Goal: Task Accomplishment & Management: Complete application form

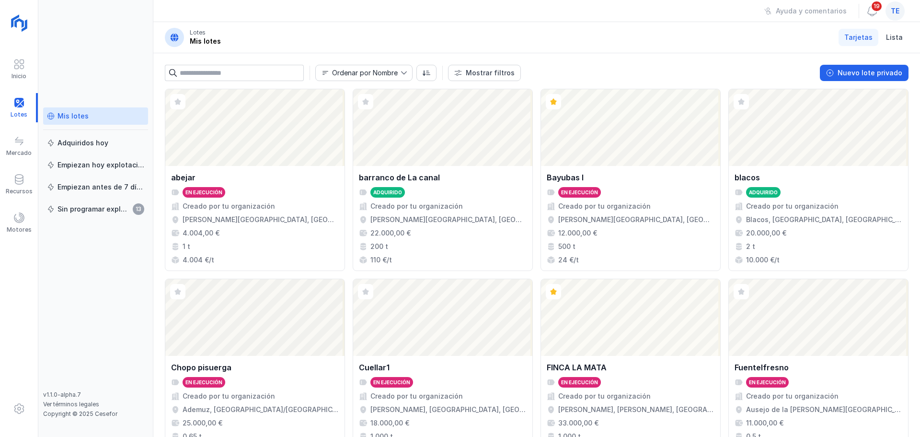
click at [104, 304] on div "Mis lotes Adquiridos [DATE] Empiezan [DATE] explotación Empiezan antes de 7 día…" at bounding box center [95, 248] width 105 height 283
click at [33, 304] on div "Inicio Lotes Mercado Recursos Motores" at bounding box center [19, 218] width 38 height 437
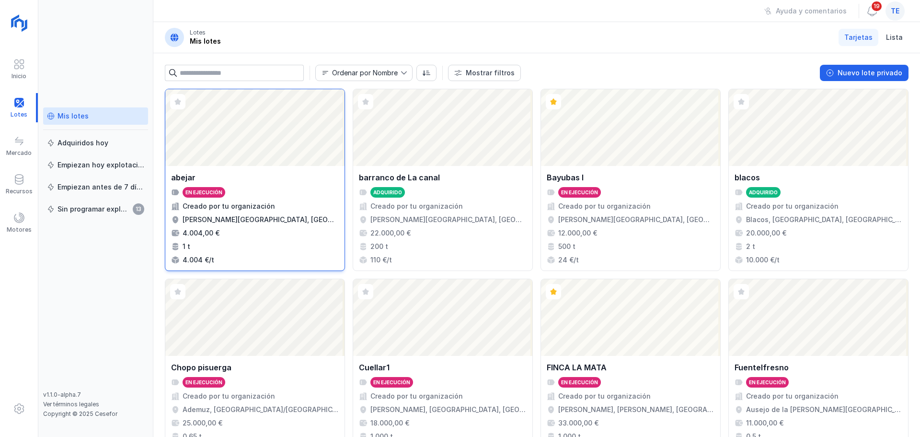
click at [299, 204] on div "Creado por tu organización" at bounding box center [255, 206] width 168 height 10
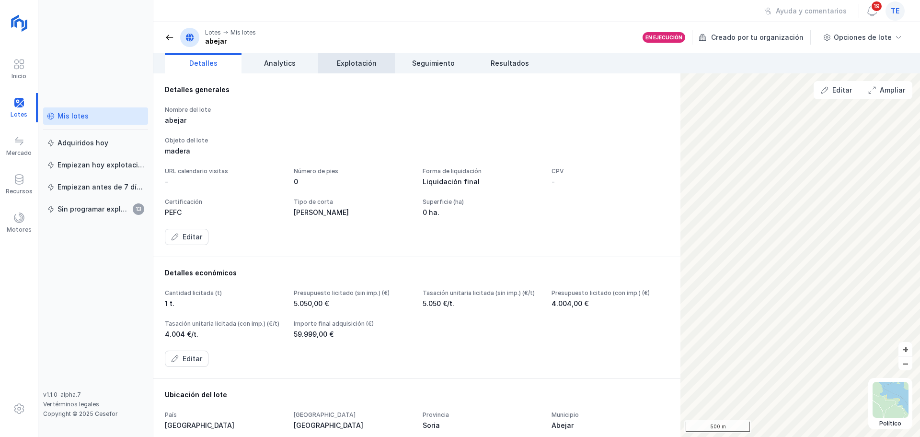
click at [363, 62] on span "Explotación" at bounding box center [357, 63] width 40 height 10
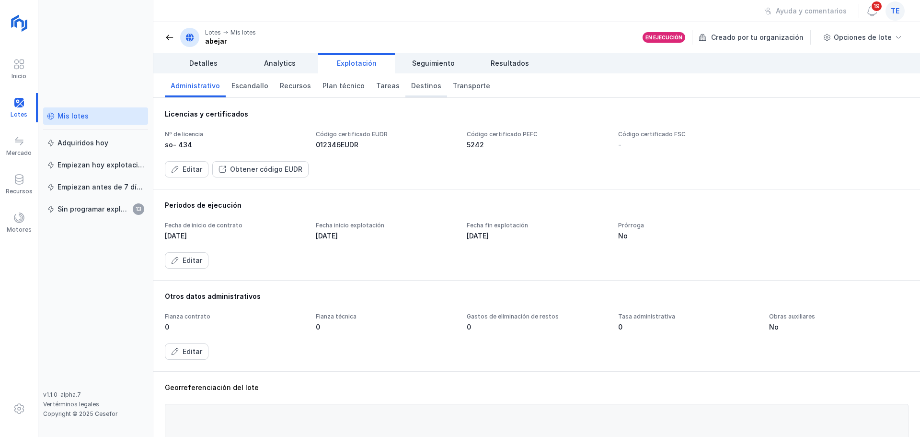
click at [415, 85] on span "Destinos" at bounding box center [426, 86] width 30 height 10
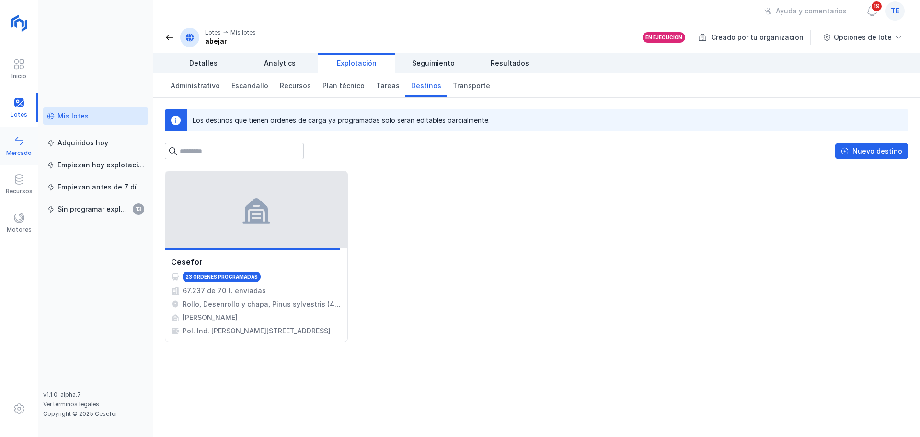
click at [16, 148] on div at bounding box center [19, 142] width 12 height 14
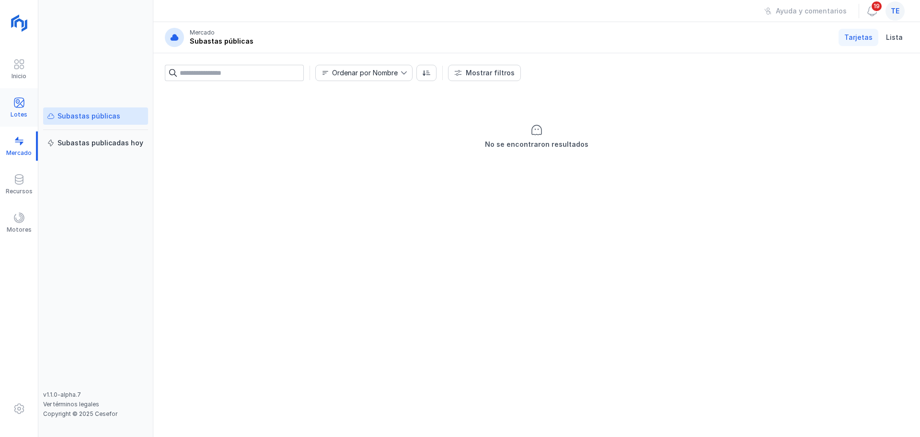
click at [13, 112] on div "Lotes" at bounding box center [19, 115] width 17 height 8
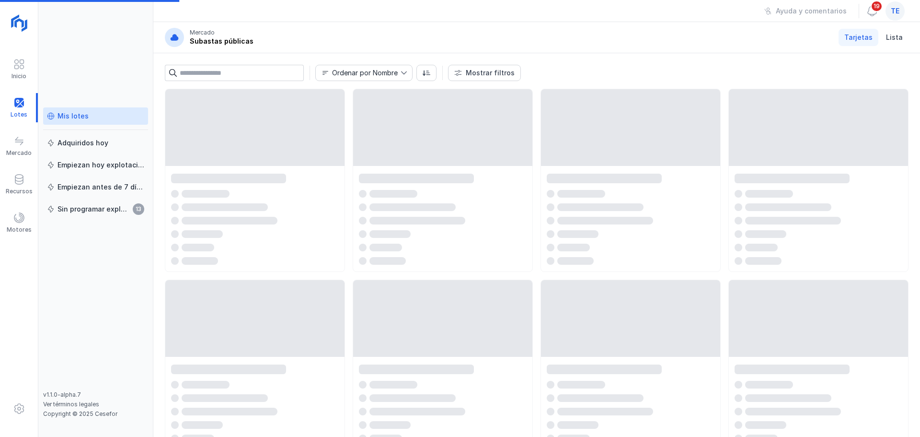
click at [75, 115] on div "Mis lotes" at bounding box center [73, 116] width 31 height 10
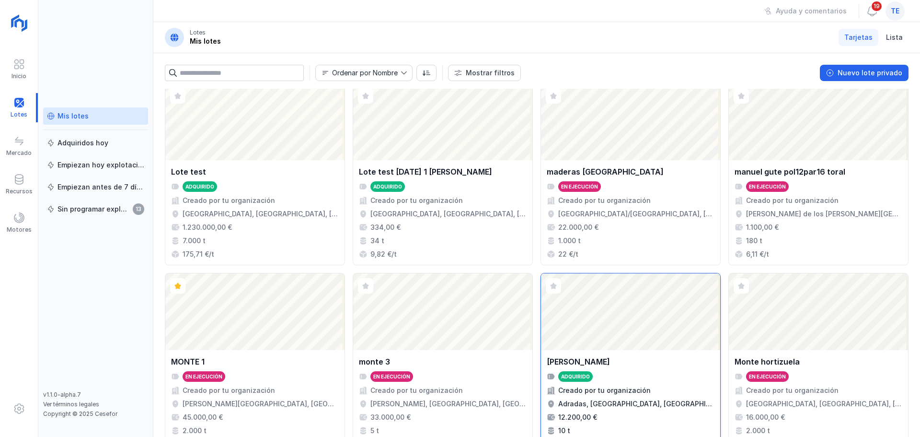
scroll to position [637, 0]
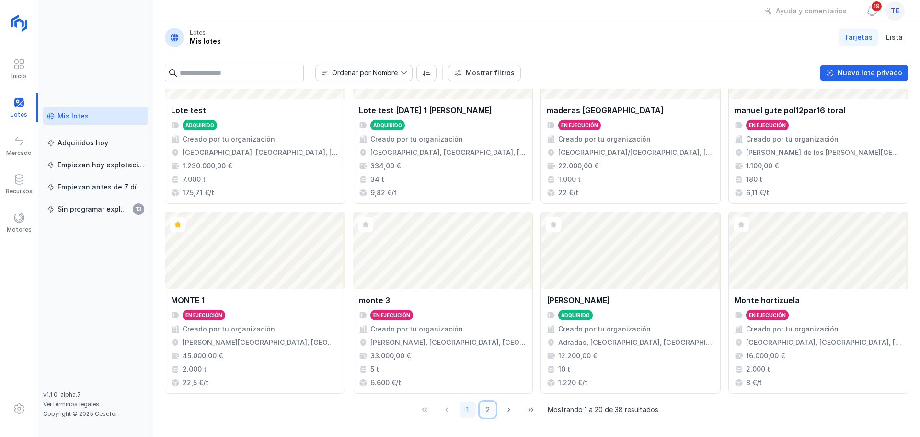
click at [484, 409] on button "2" at bounding box center [488, 409] width 16 height 16
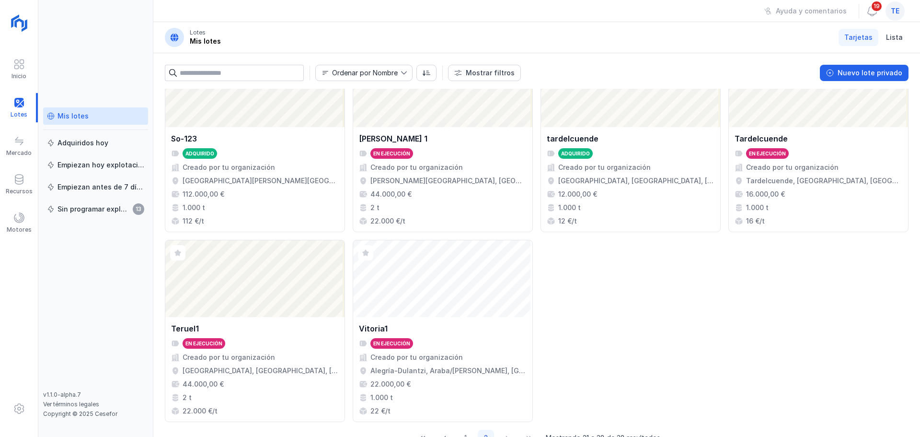
scroll to position [623, 0]
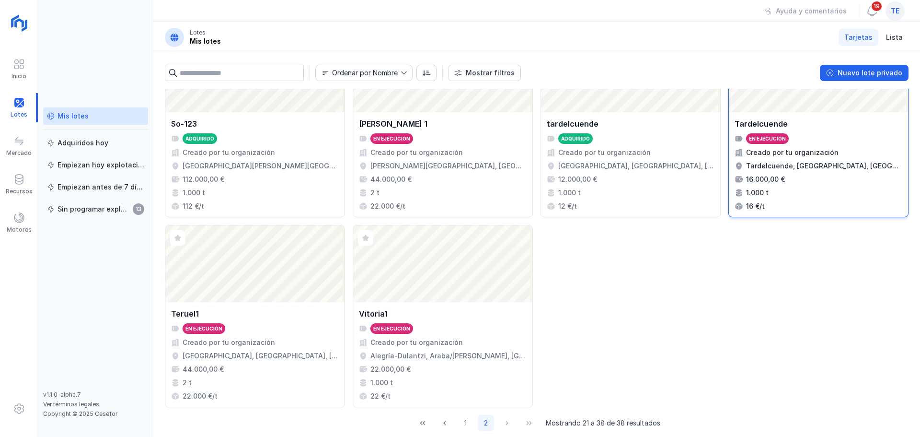
click at [805, 161] on div "Tardelcuende, [GEOGRAPHIC_DATA], [GEOGRAPHIC_DATA], [GEOGRAPHIC_DATA]" at bounding box center [824, 166] width 156 height 10
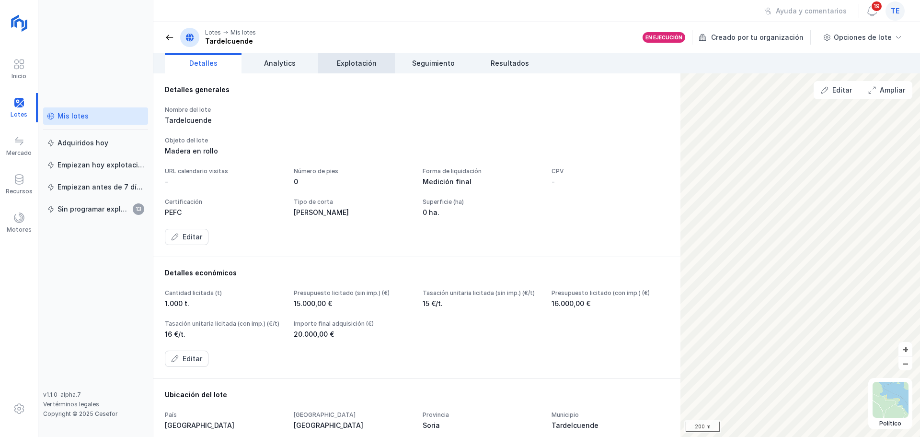
click at [364, 68] on link "Explotación" at bounding box center [356, 63] width 77 height 20
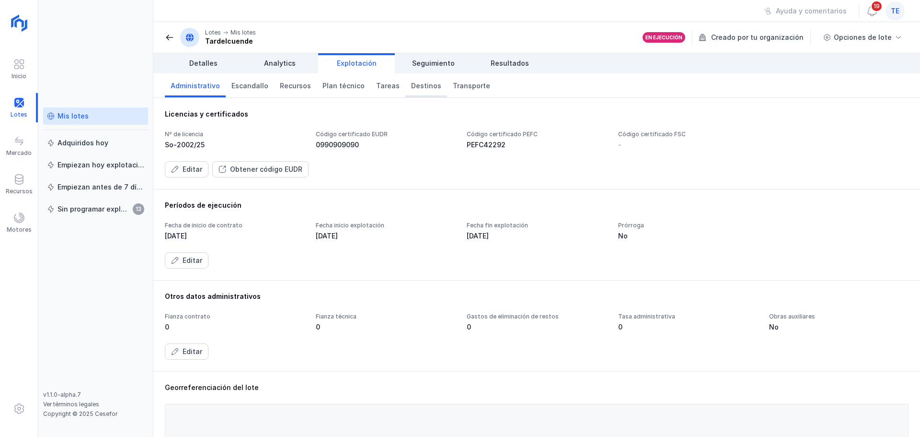
click at [417, 84] on span "Destinos" at bounding box center [426, 86] width 30 height 10
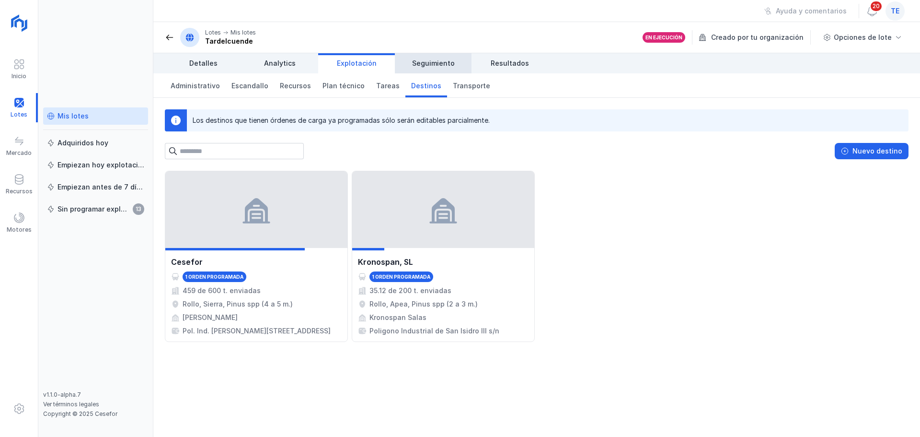
click at [454, 55] on link "Seguimiento" at bounding box center [433, 63] width 77 height 20
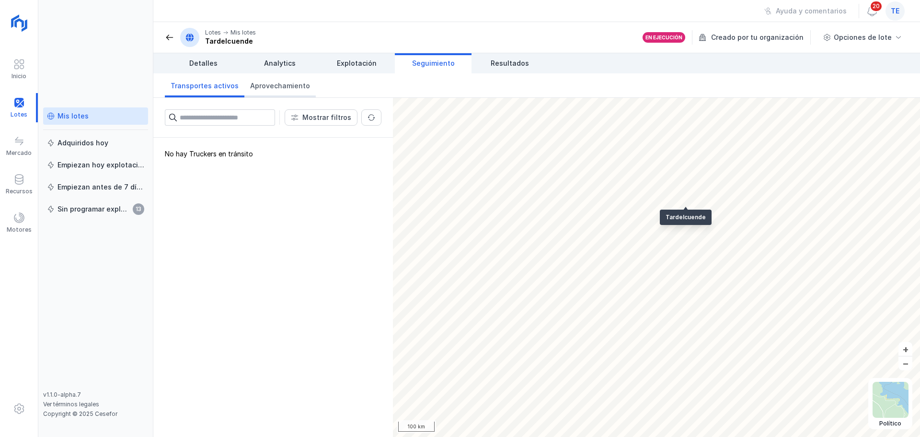
click at [286, 87] on span "Aprovechamiento" at bounding box center [280, 86] width 60 height 10
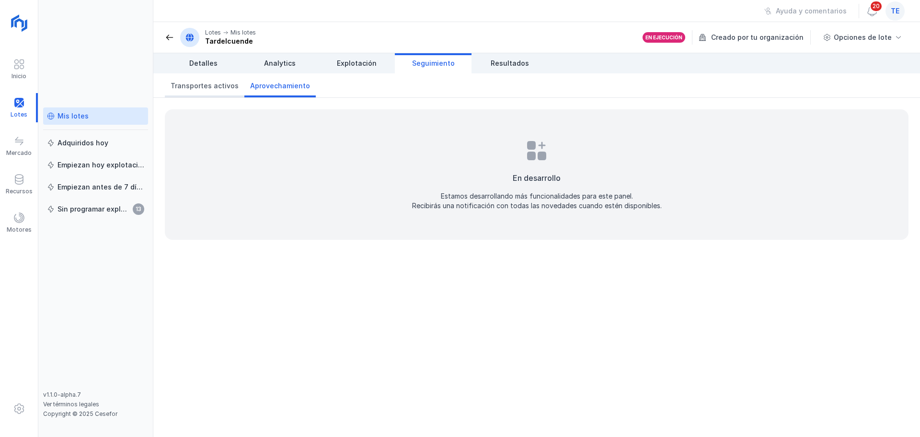
click at [190, 87] on span "Transportes activos" at bounding box center [205, 86] width 68 height 10
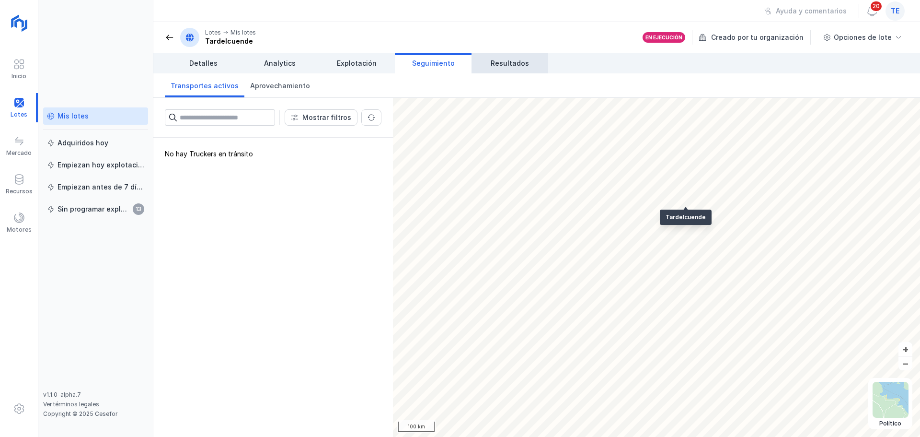
click at [492, 61] on span "Resultados" at bounding box center [510, 63] width 38 height 10
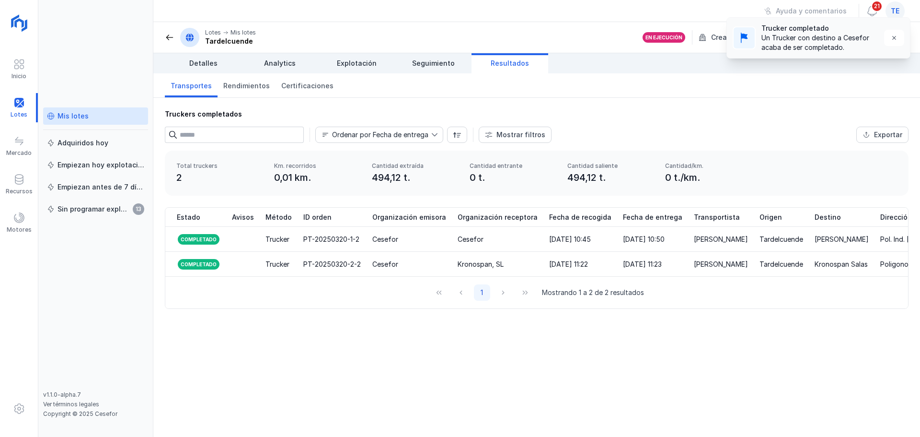
click at [861, 32] on div "Trucker completado" at bounding box center [820, 28] width 117 height 10
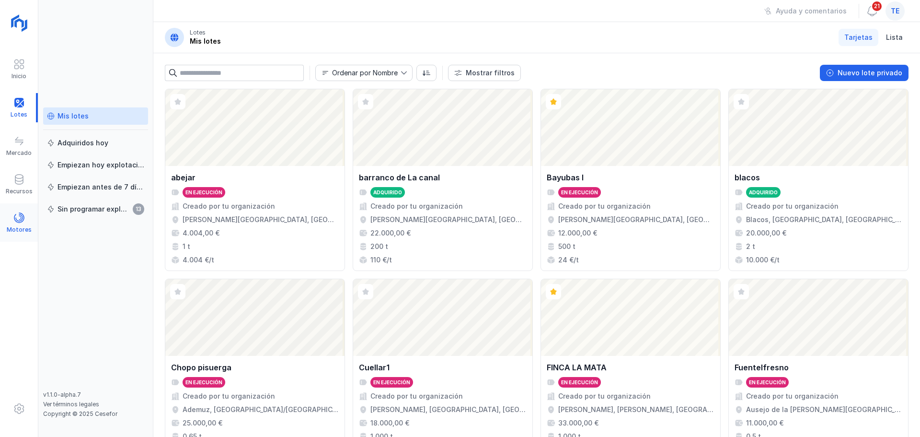
click at [21, 219] on span at bounding box center [19, 218] width 12 height 12
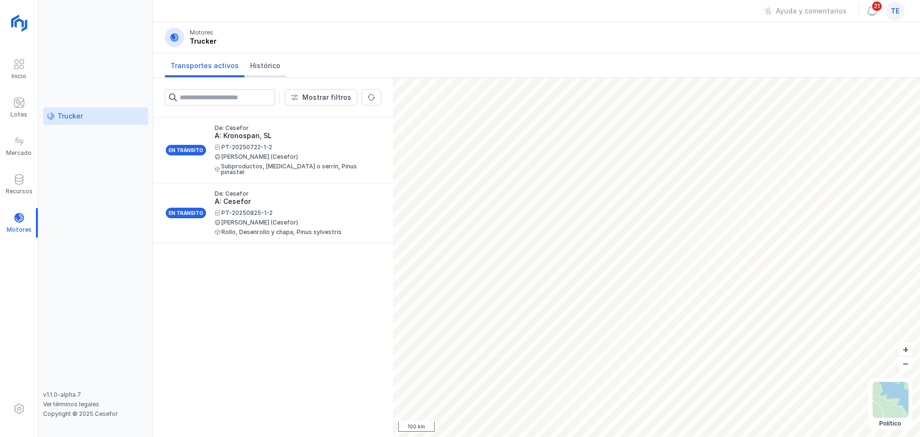
click at [266, 65] on span "Histórico" at bounding box center [265, 66] width 30 height 10
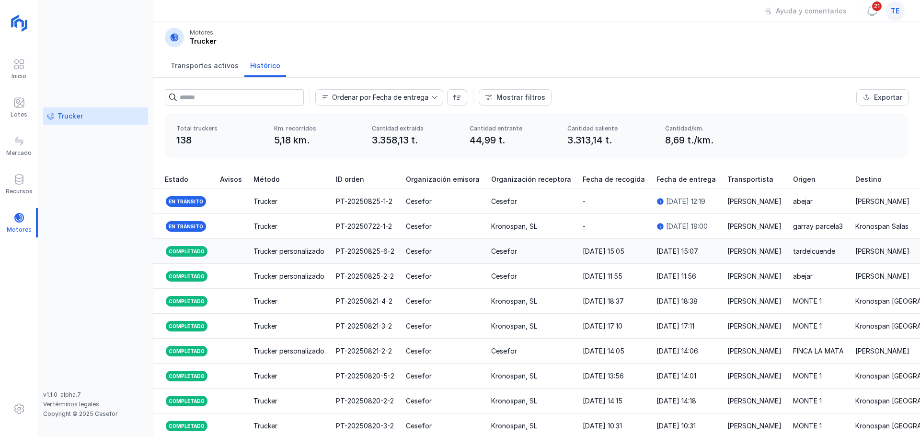
click at [807, 249] on div "tardelcuende" at bounding box center [814, 251] width 42 height 10
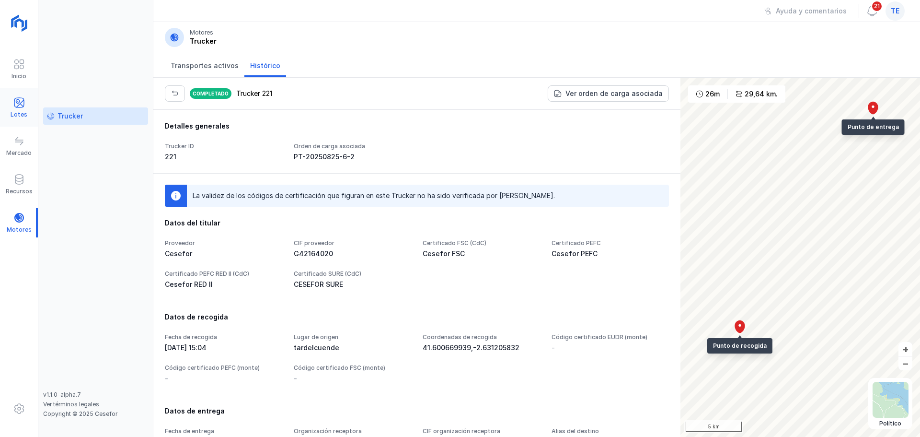
click at [15, 109] on div at bounding box center [19, 104] width 12 height 14
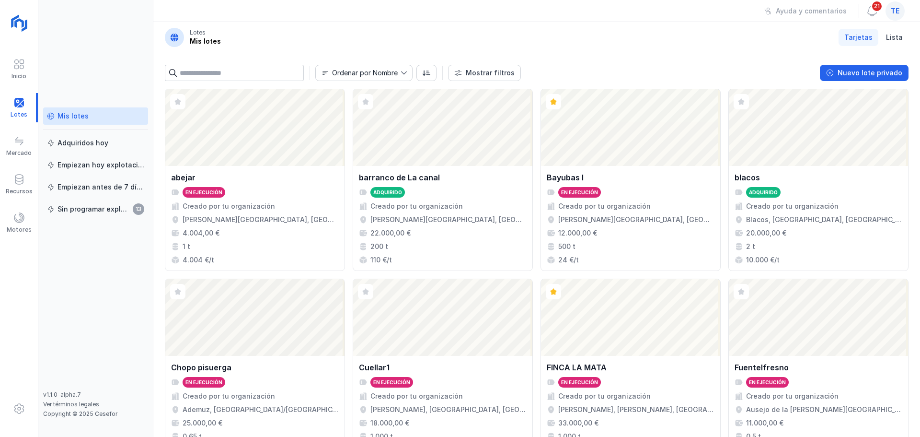
click at [80, 116] on div "Mis lotes" at bounding box center [73, 116] width 31 height 10
click at [866, 76] on div "Nuevo lote privado" at bounding box center [870, 73] width 65 height 10
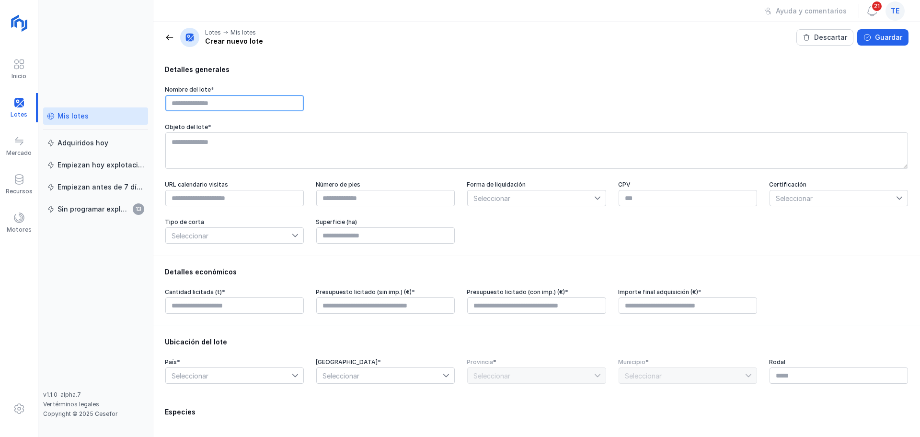
click at [267, 108] on input "text" at bounding box center [234, 103] width 139 height 16
type input "*"
type input "*******"
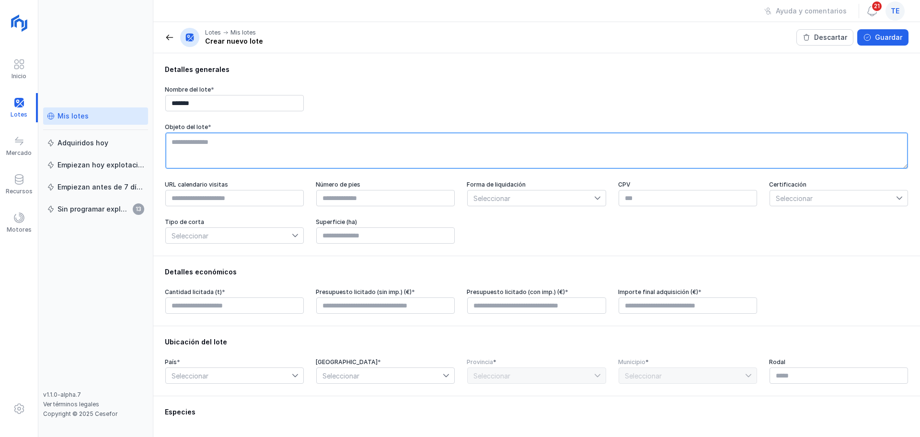
click at [281, 148] on textarea at bounding box center [536, 150] width 743 height 36
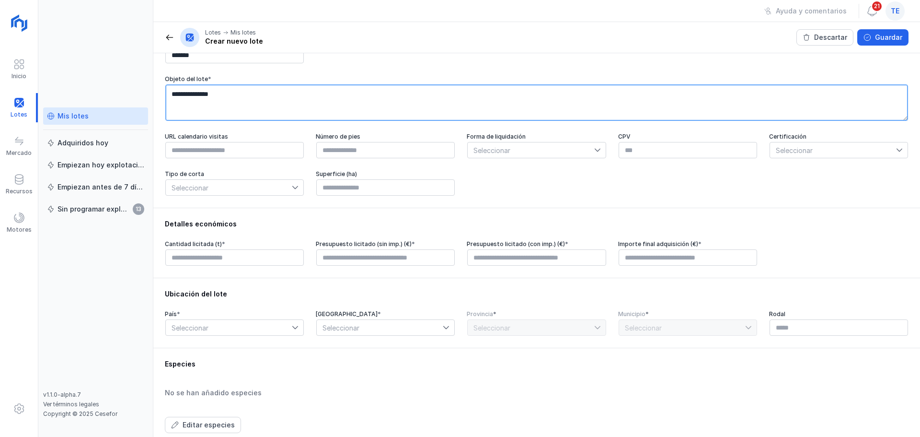
type textarea "**********"
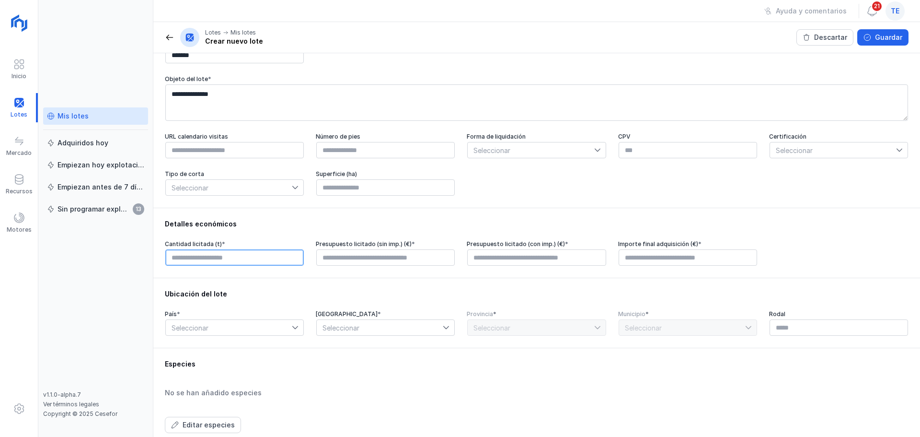
click at [287, 262] on input "text" at bounding box center [234, 257] width 139 height 16
type input "****"
click at [384, 264] on input "text" at bounding box center [385, 257] width 139 height 16
type input "****"
click at [514, 263] on input "text" at bounding box center [536, 257] width 139 height 16
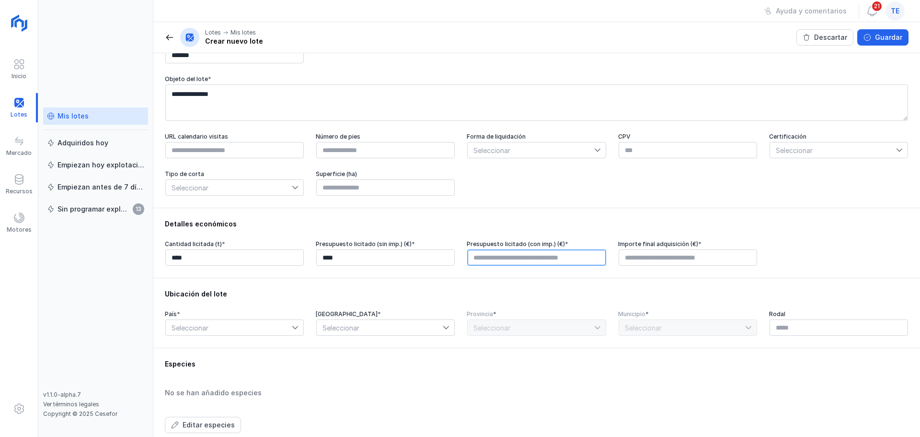
type input "****"
click at [677, 261] on input "text" at bounding box center [688, 257] width 139 height 16
type input "****"
click at [292, 331] on icon at bounding box center [295, 327] width 7 height 7
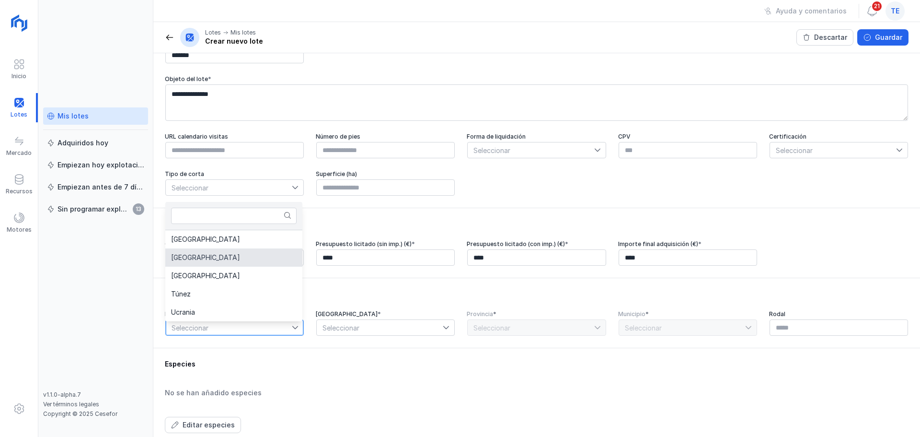
click at [260, 255] on li "Francia" at bounding box center [233, 257] width 137 height 18
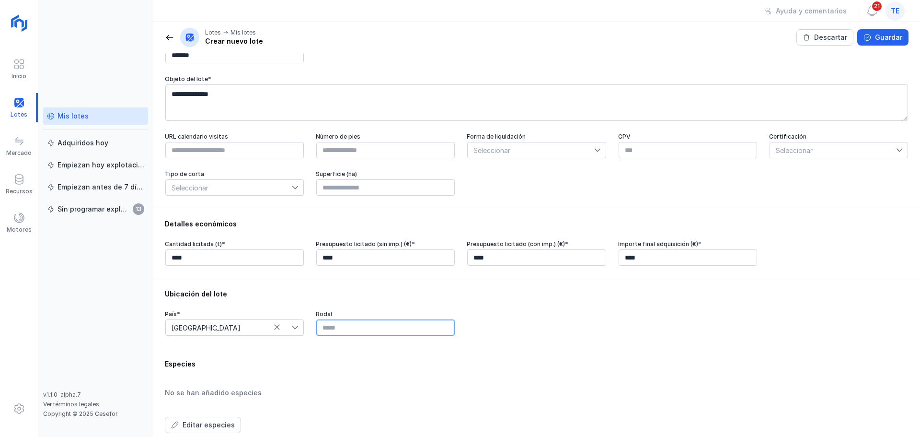
click at [419, 332] on input "text" at bounding box center [385, 327] width 139 height 16
click at [589, 330] on div "País * Francia Rodal" at bounding box center [537, 323] width 744 height 26
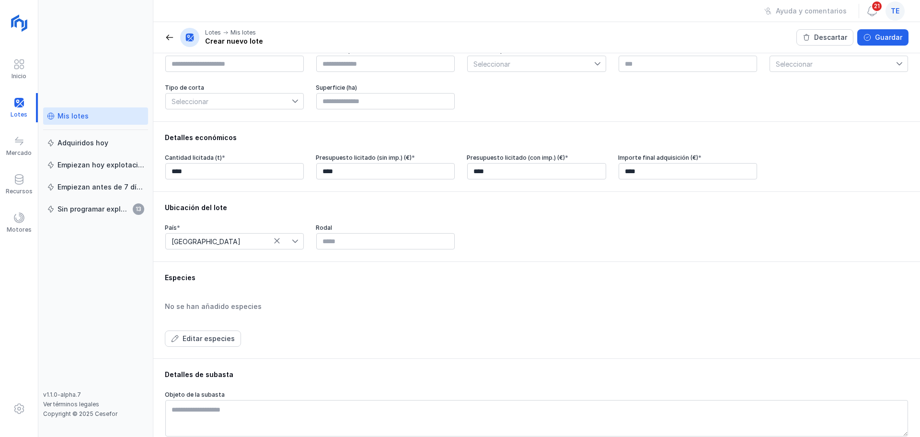
scroll to position [144, 0]
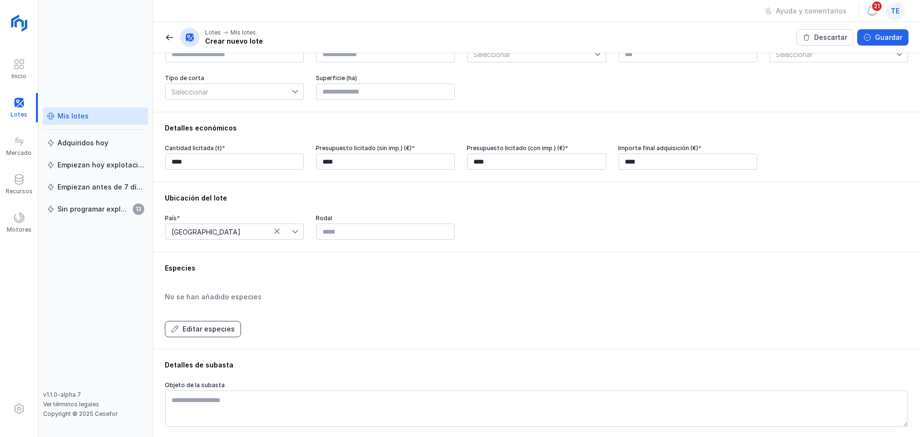
click at [216, 334] on div "Editar especies" at bounding box center [209, 329] width 52 height 10
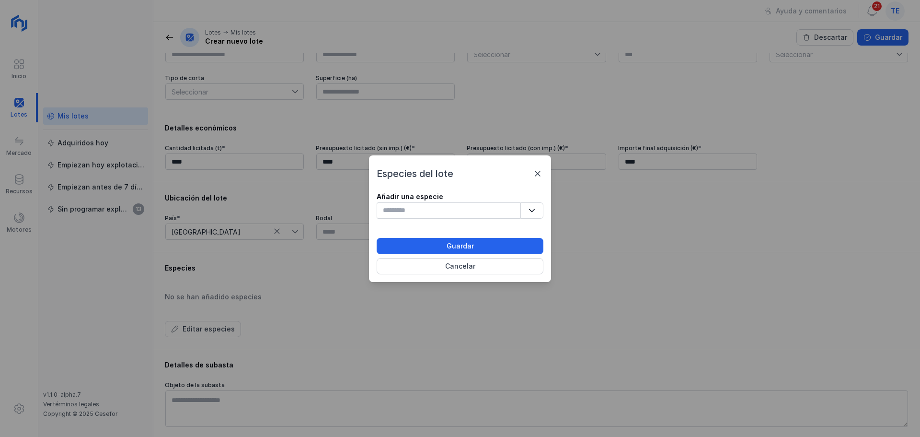
click at [541, 213] on button "button" at bounding box center [532, 210] width 23 height 16
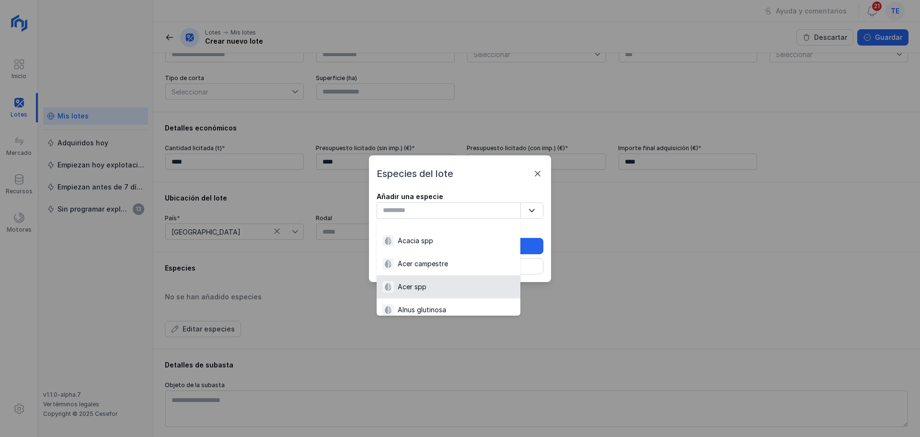
click at [468, 287] on div "Acer spp" at bounding box center [449, 287] width 132 height 12
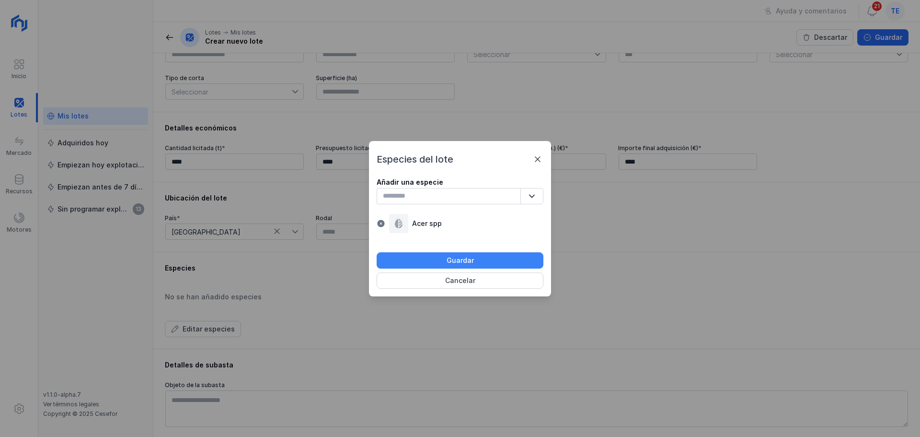
click at [476, 257] on button "Guardar" at bounding box center [460, 260] width 167 height 16
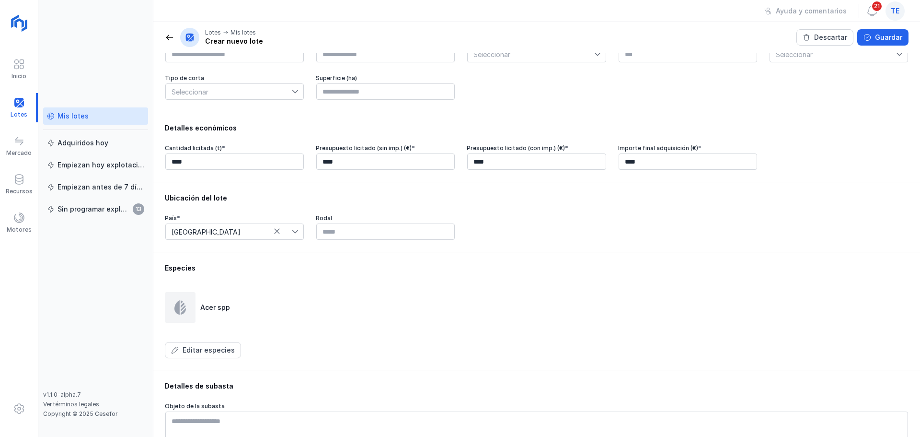
click at [451, 290] on div "Especies Acer spp Editar especies" at bounding box center [537, 310] width 744 height 95
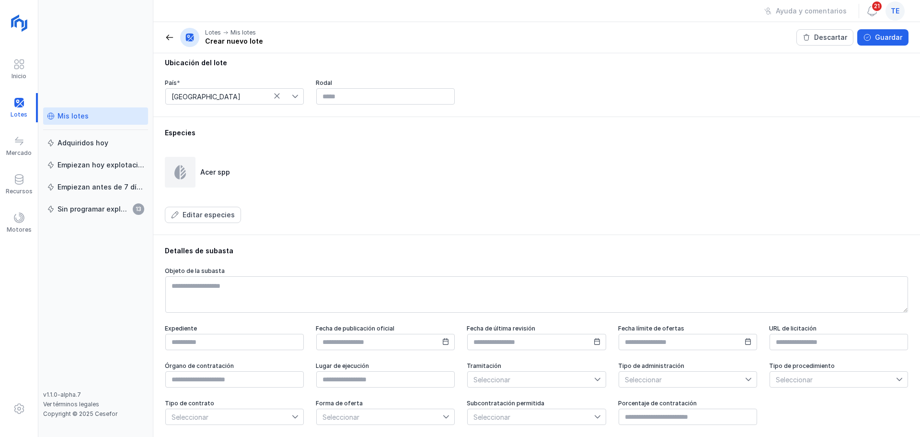
scroll to position [285, 0]
click at [880, 33] on div "Guardar" at bounding box center [888, 38] width 27 height 10
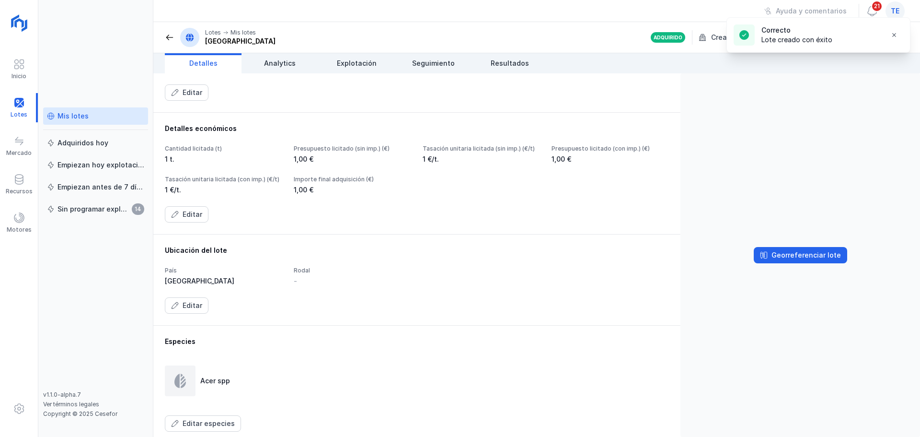
scroll to position [144, 0]
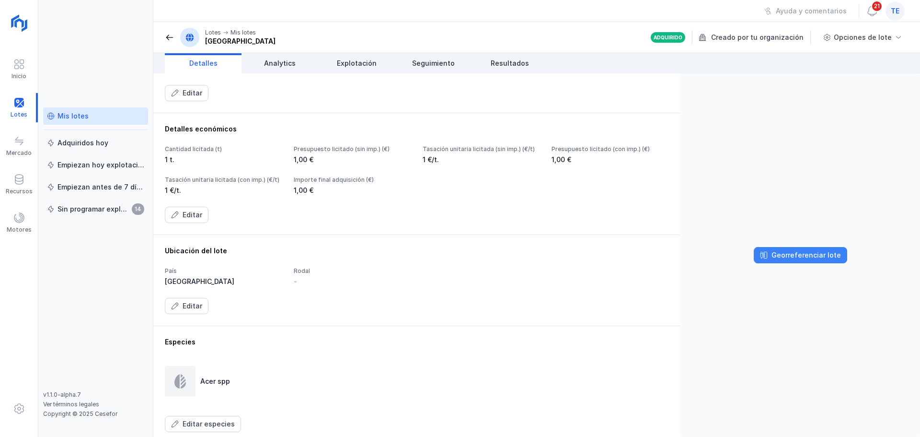
click at [785, 253] on div "Georreferenciar lote" at bounding box center [807, 255] width 70 height 10
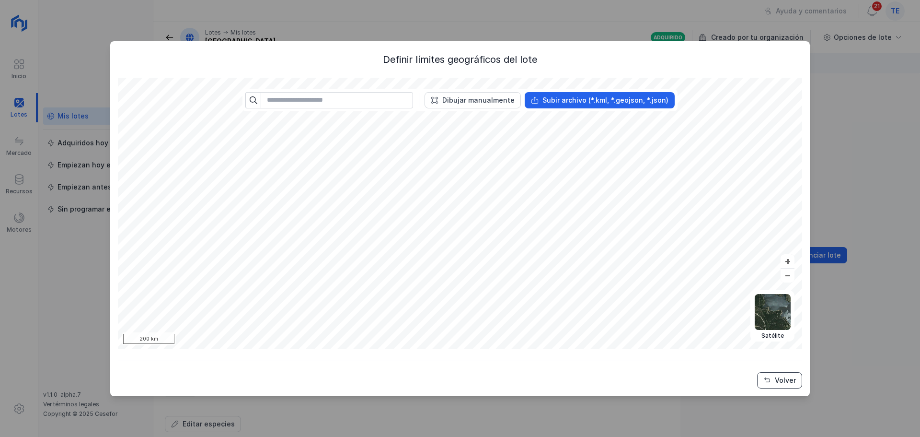
click at [778, 380] on div "Volver" at bounding box center [785, 380] width 21 height 10
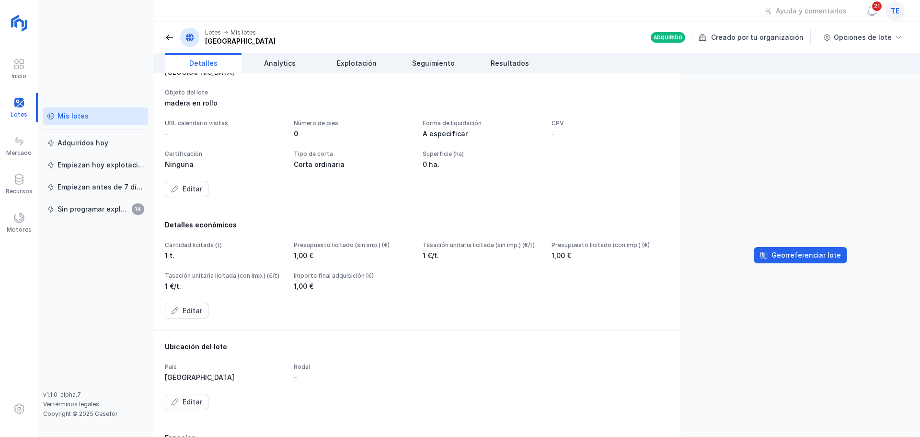
scroll to position [0, 0]
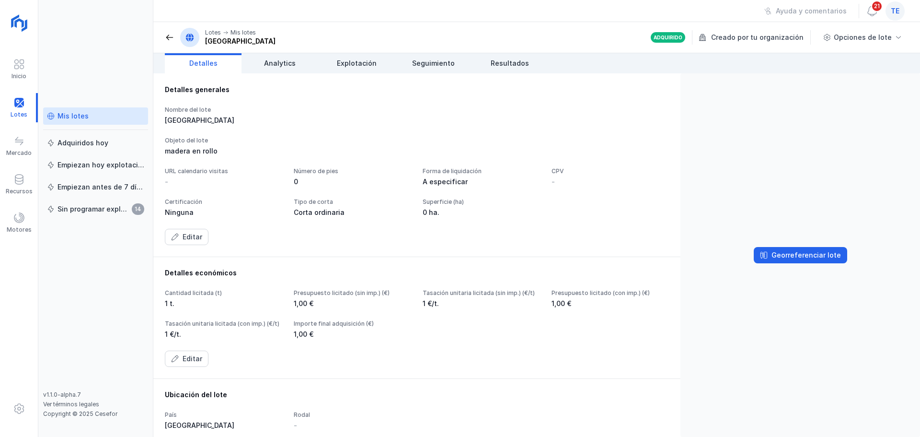
click at [164, 35] on header "Lotes Mis lotes Francia Adquirido Creado por tu organización Opciones de lote" at bounding box center [536, 37] width 767 height 31
click at [168, 37] on span at bounding box center [170, 38] width 10 height 10
